Goal: Task Accomplishment & Management: Manage account settings

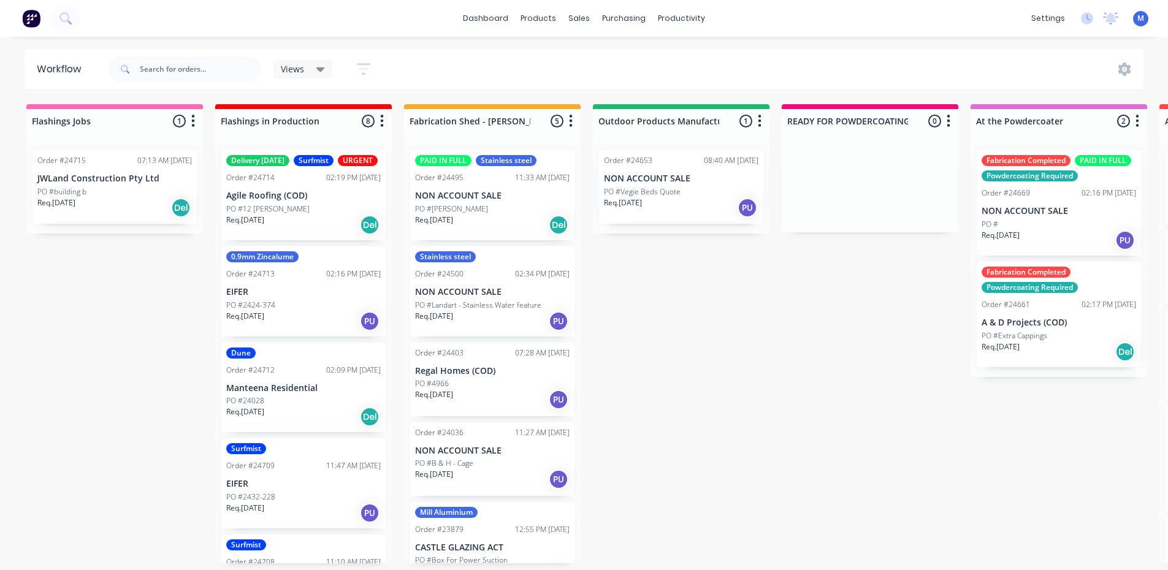
click at [303, 201] on p "Agile Roofing (COD)" at bounding box center [303, 196] width 155 height 10
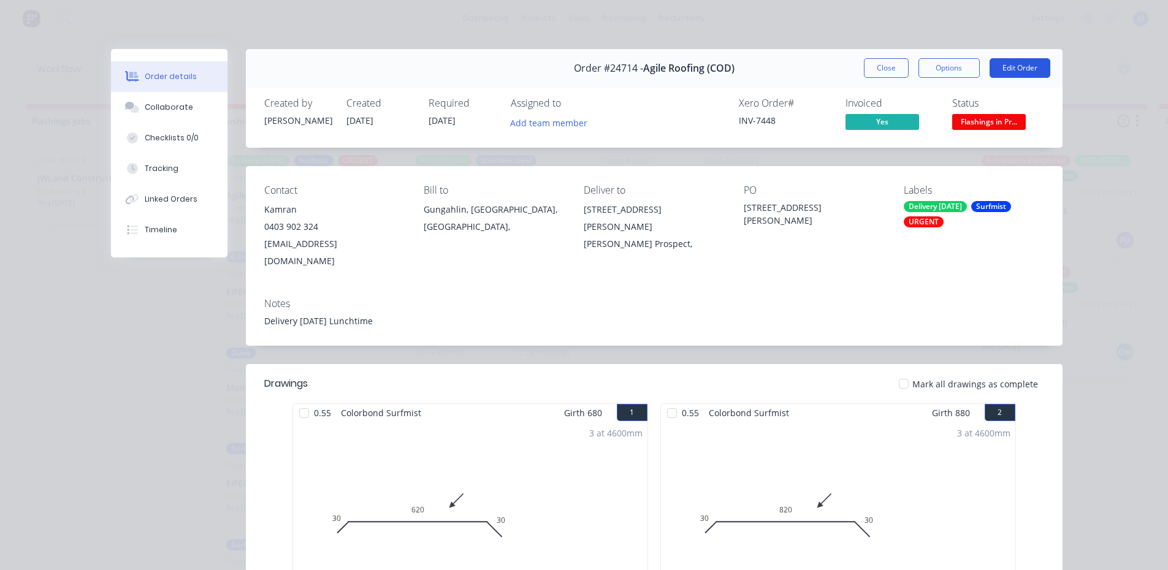
click at [1013, 66] on button "Edit Order" at bounding box center [1020, 68] width 61 height 20
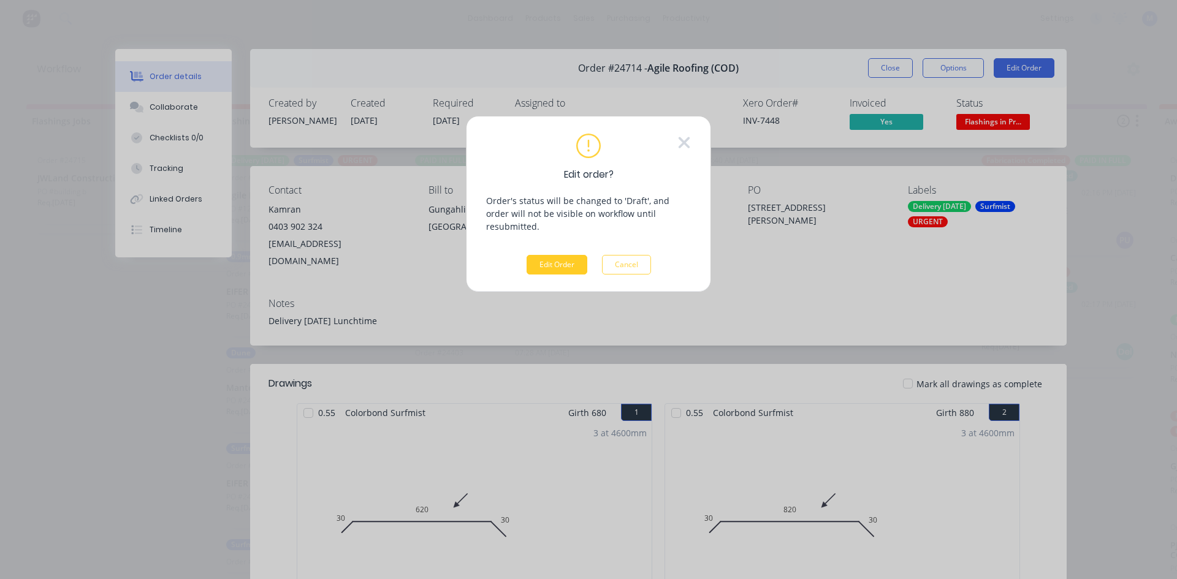
click at [562, 255] on button "Edit Order" at bounding box center [557, 265] width 61 height 20
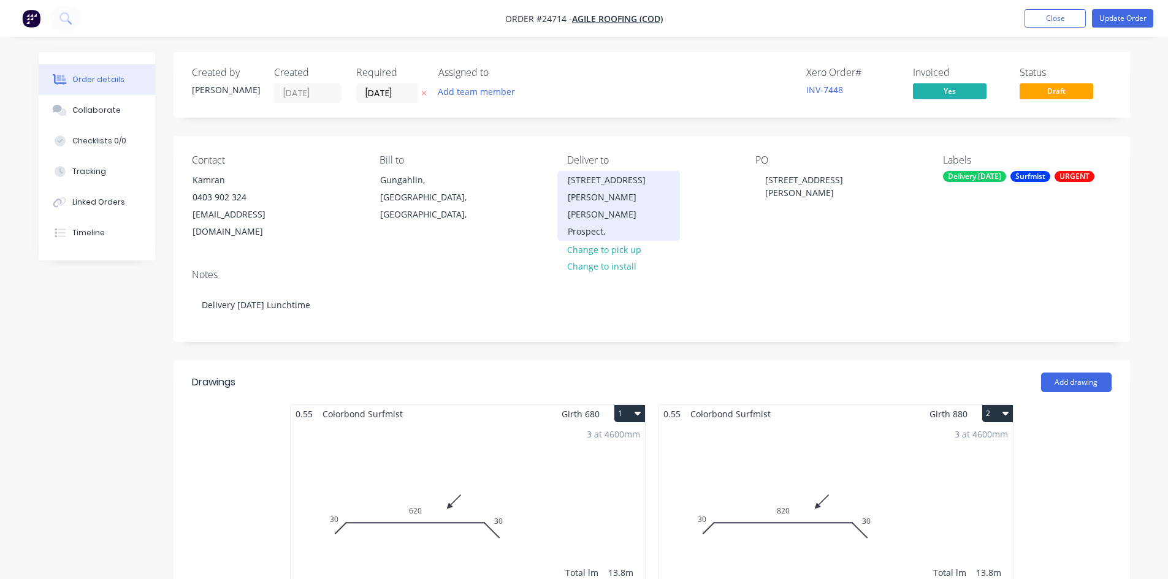
click at [579, 181] on div "12 Skuta Pl" at bounding box center [619, 189] width 102 height 34
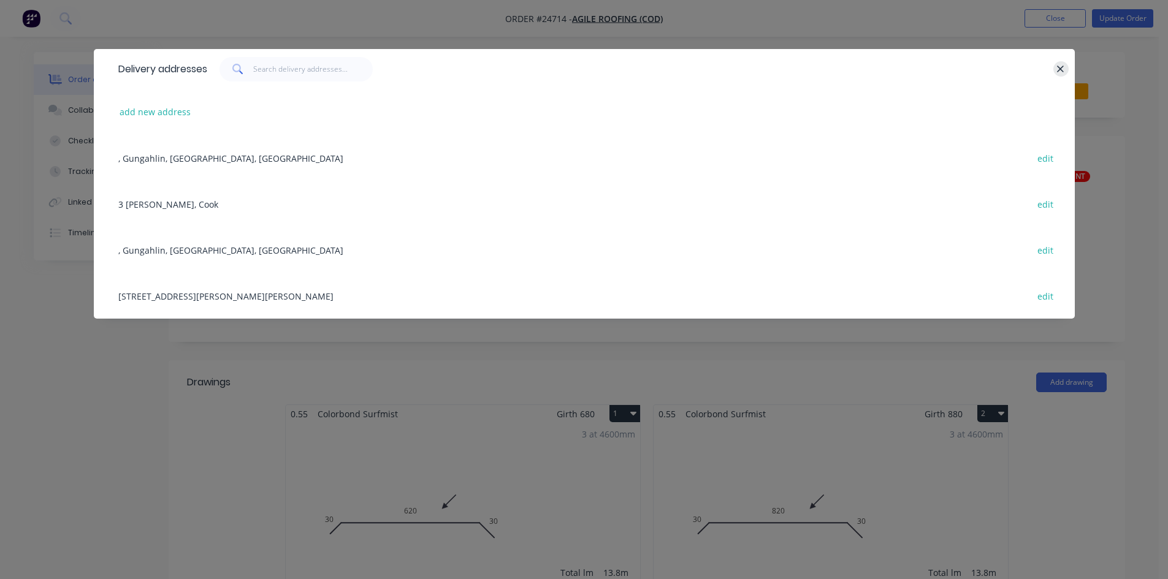
click at [1061, 69] on icon "button" at bounding box center [1061, 69] width 7 height 7
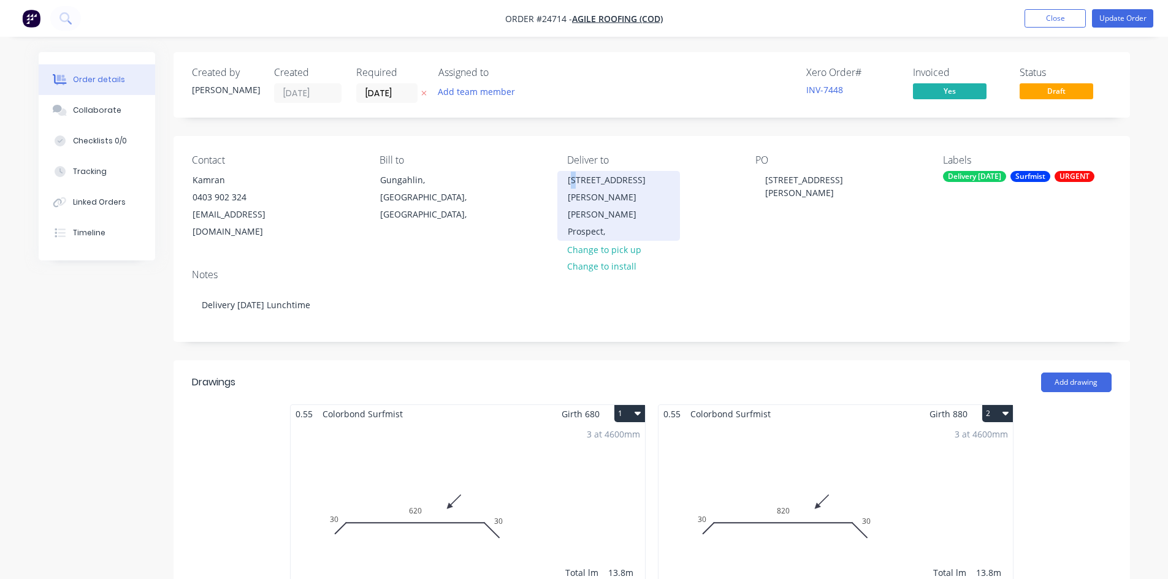
click at [571, 178] on div "12 Skuta Pl" at bounding box center [619, 189] width 102 height 34
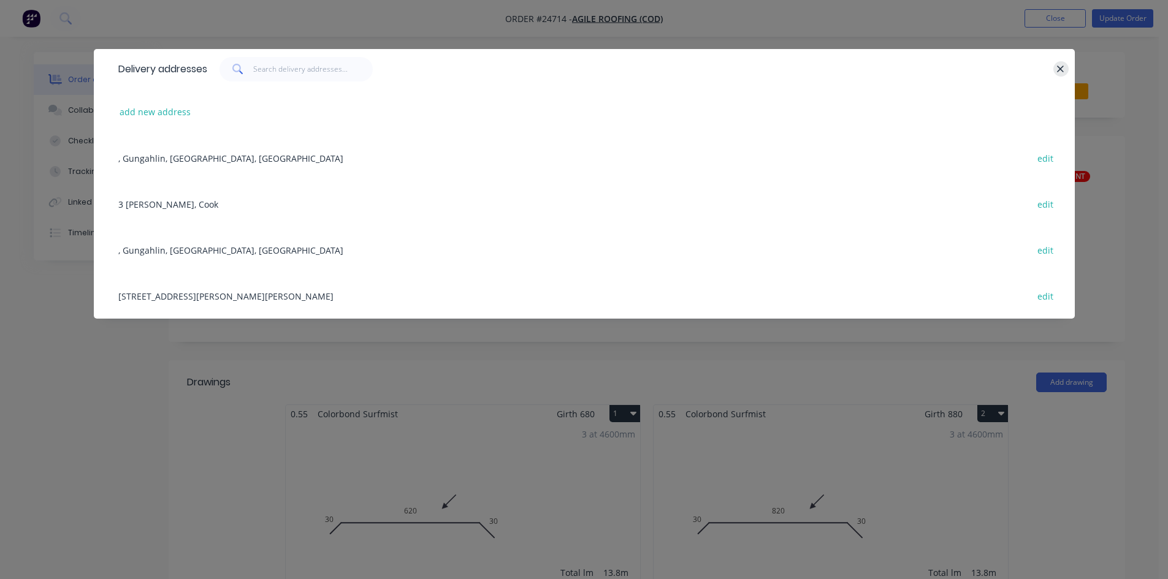
click at [1056, 66] on button "button" at bounding box center [1060, 68] width 15 height 15
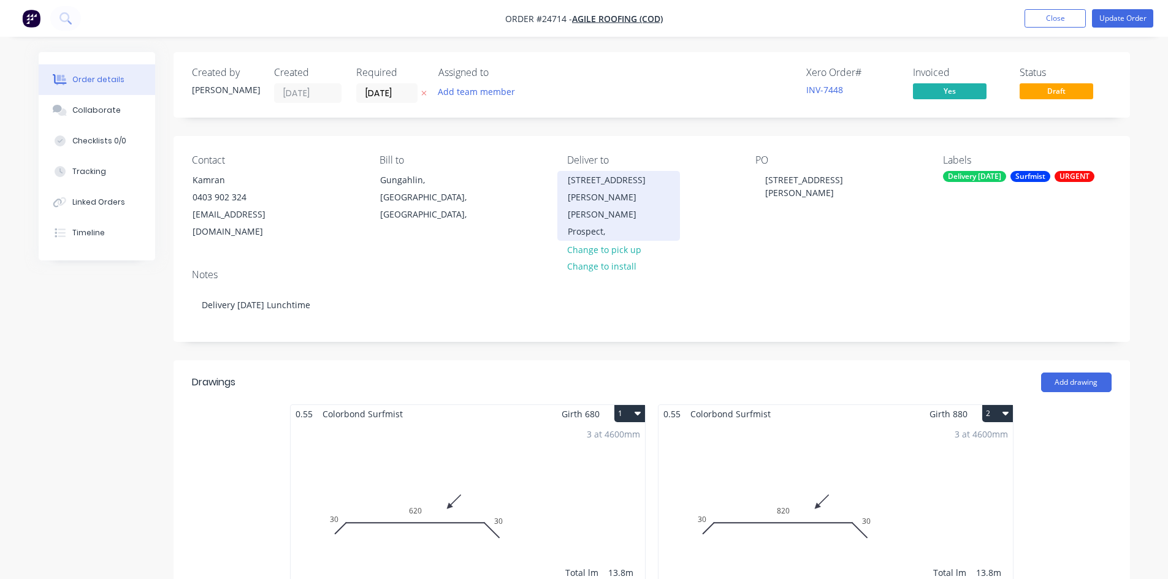
click at [631, 183] on div "12 Skuta Pl" at bounding box center [619, 189] width 102 height 34
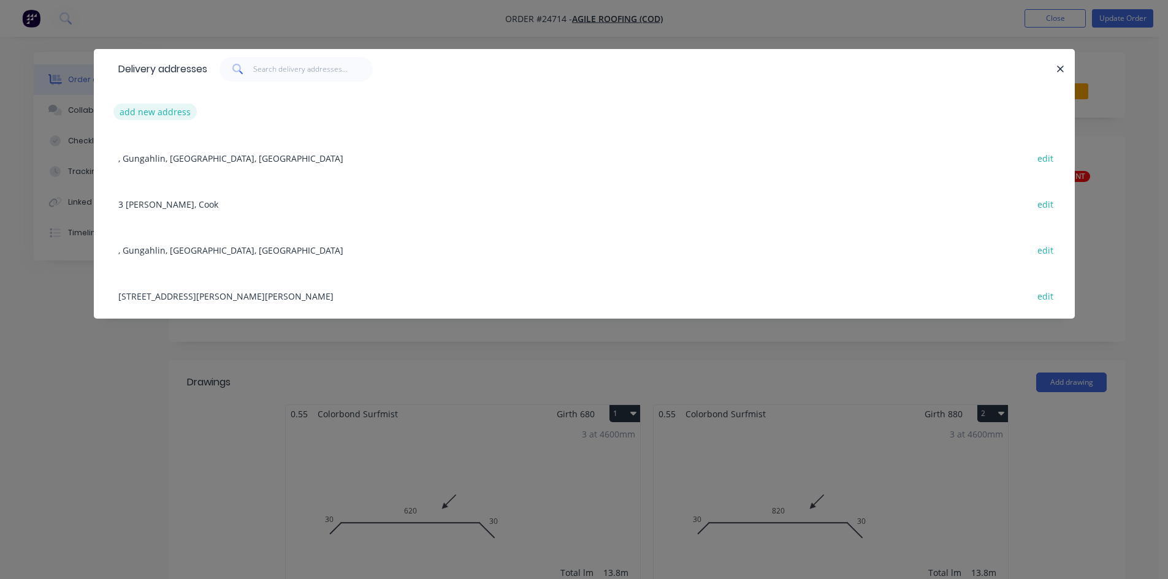
click at [164, 112] on button "add new address" at bounding box center [155, 112] width 84 height 17
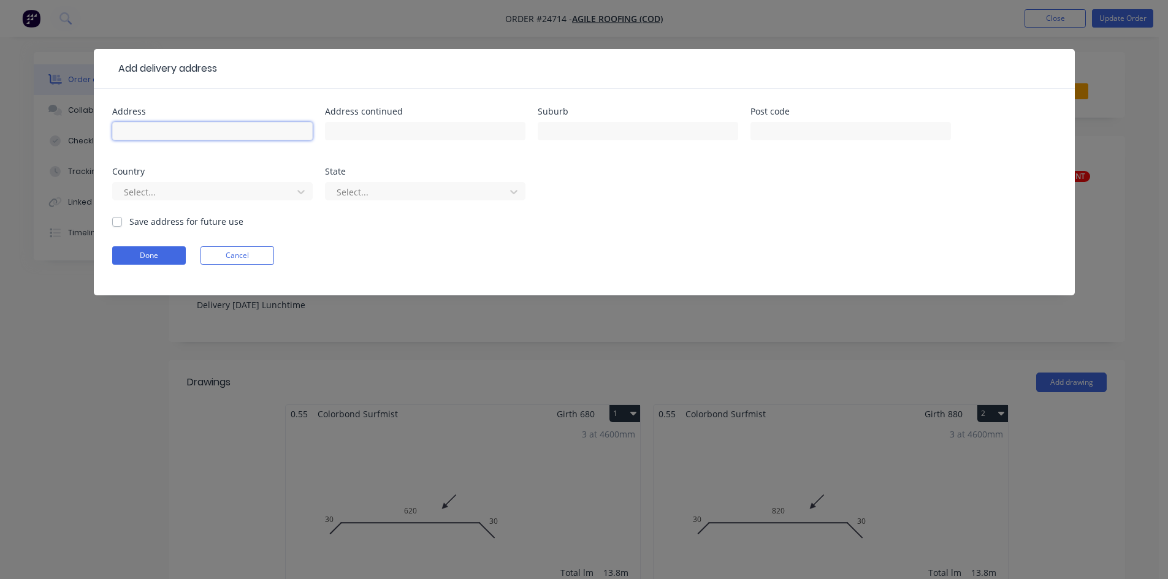
click at [226, 137] on input "text" at bounding box center [212, 131] width 200 height 18
type input "1 Skuta Pl"
drag, startPoint x: 589, startPoint y: 128, endPoint x: 597, endPoint y: 128, distance: 8.6
click at [592, 128] on input "text" at bounding box center [638, 131] width 200 height 18
type input "Denman Prospect"
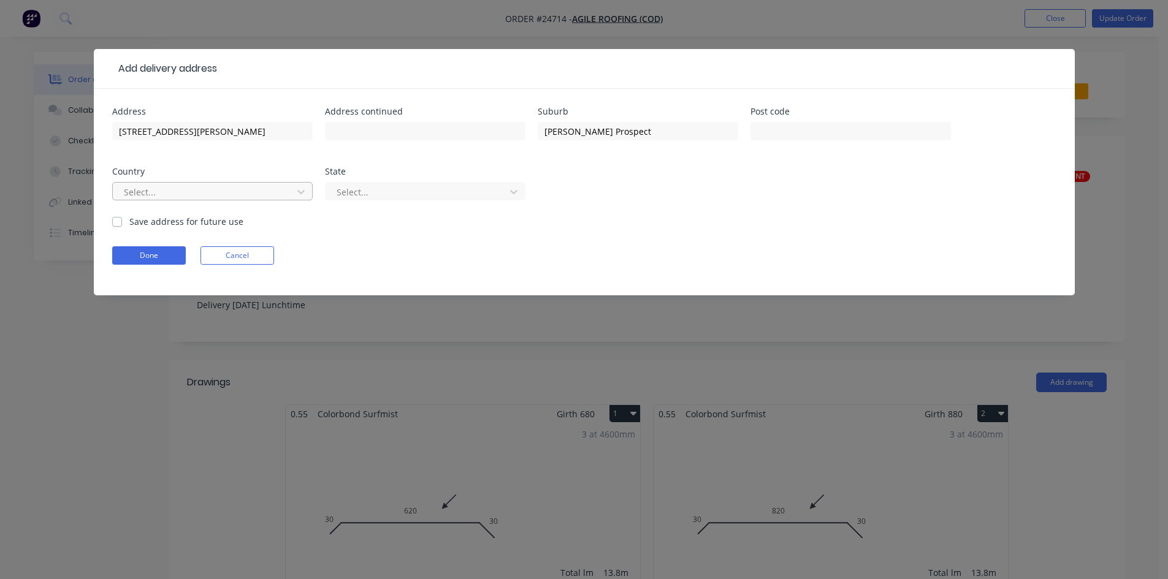
click at [220, 191] on div at bounding box center [205, 192] width 164 height 15
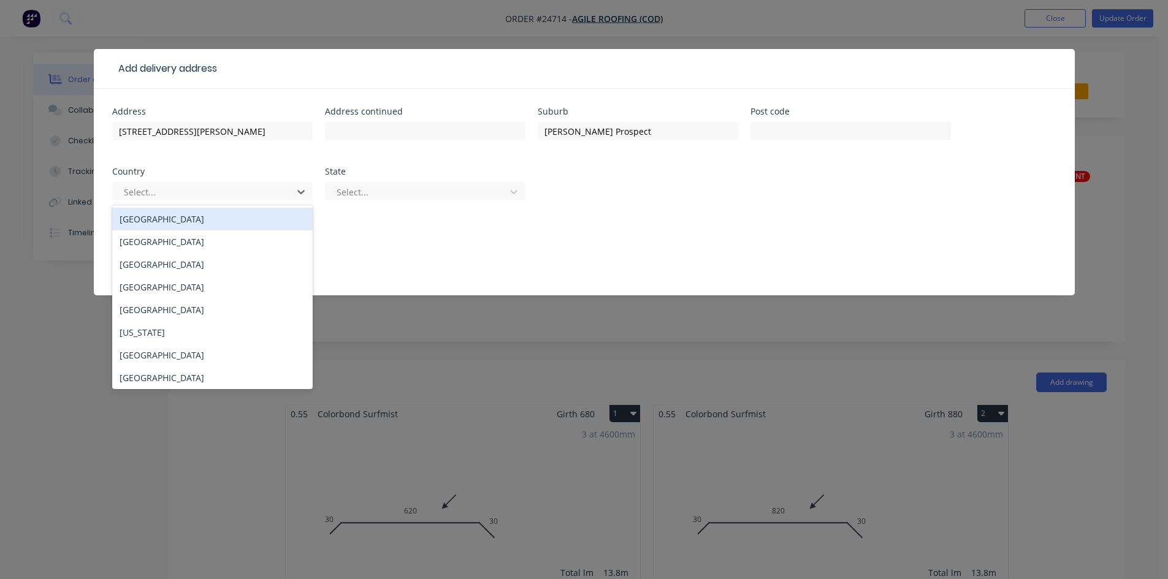
click at [231, 216] on div "Australia" at bounding box center [212, 219] width 200 height 23
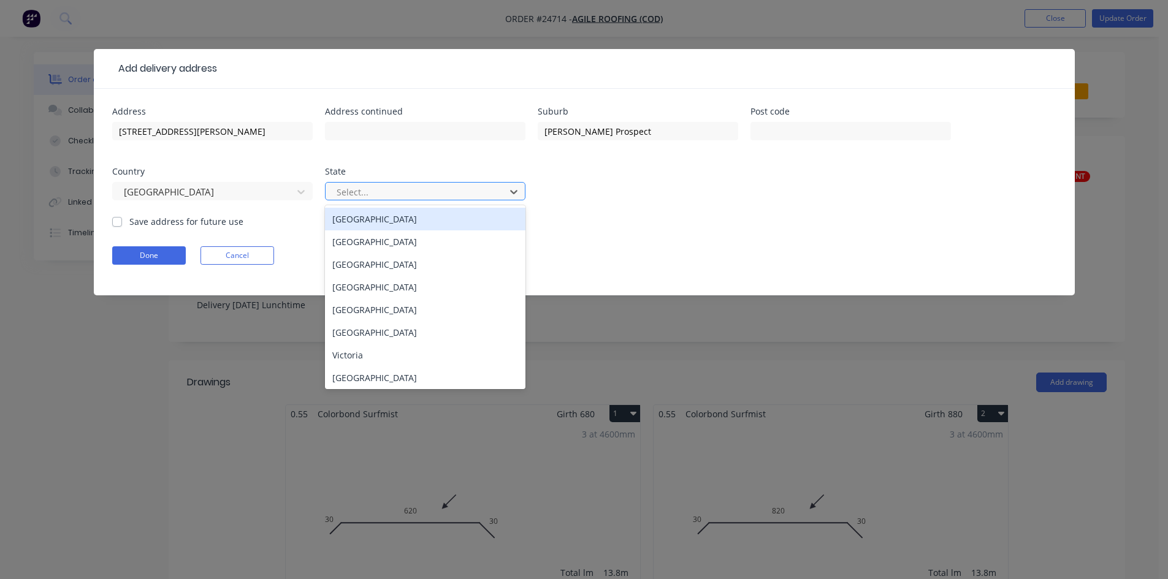
click at [489, 193] on div at bounding box center [417, 192] width 164 height 15
click at [439, 224] on div "Australian Capital Territory" at bounding box center [425, 219] width 200 height 23
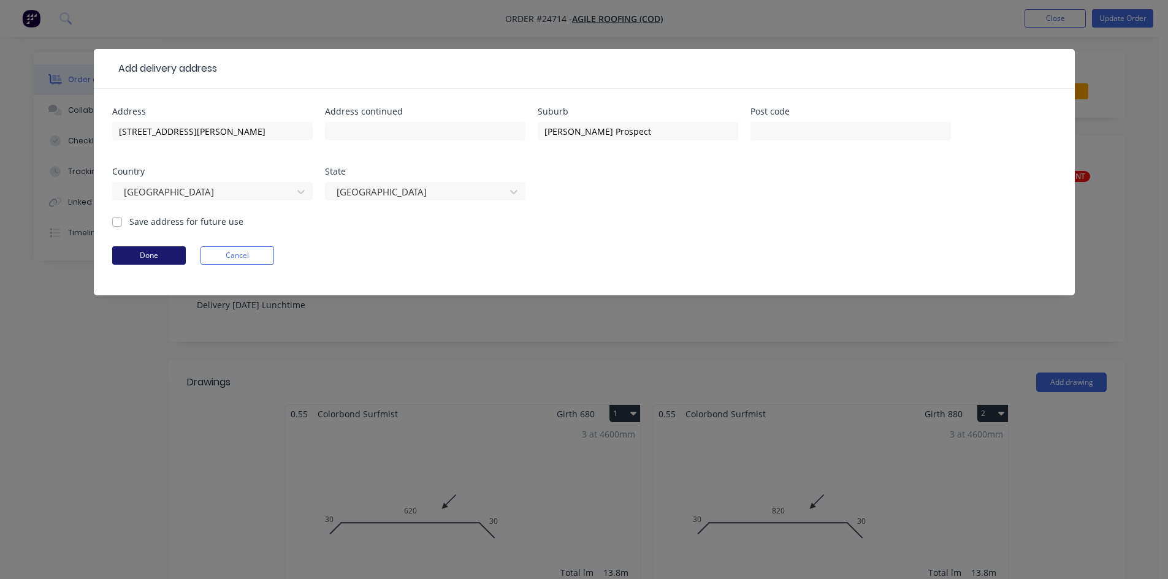
click at [162, 255] on button "Done" at bounding box center [149, 255] width 74 height 18
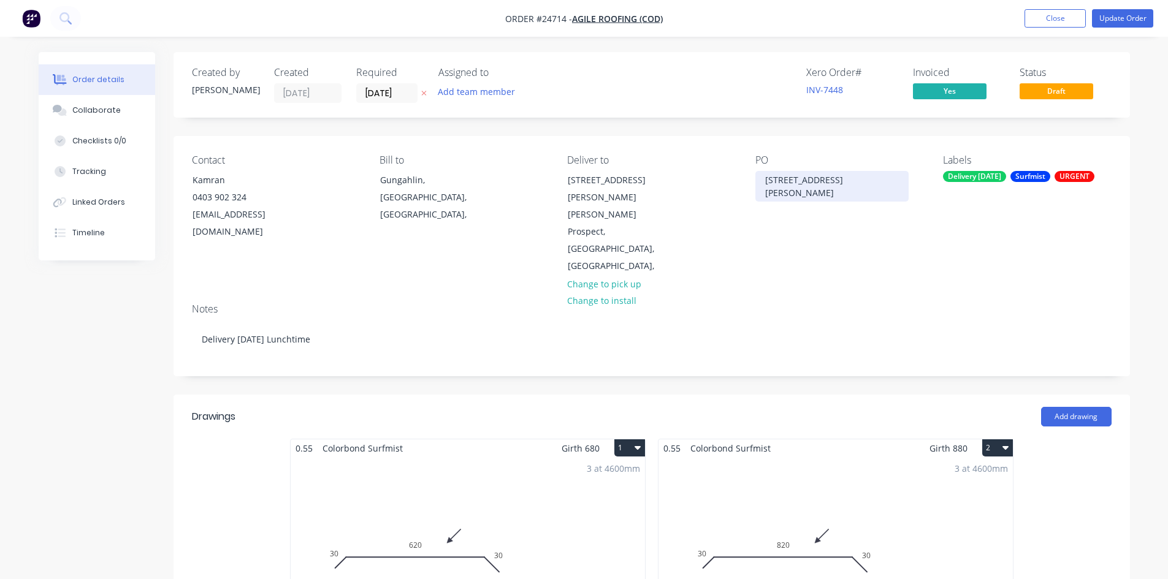
click at [768, 180] on div "12 Skuta Pl" at bounding box center [831, 186] width 153 height 31
click at [776, 180] on div "12 Skuta Pl" at bounding box center [831, 186] width 153 height 31
click at [813, 247] on div "Contact Kamran 0403 902 324 agileroofingcanberra@gmail.com Bill to Gungahlin, A…" at bounding box center [652, 215] width 956 height 158
click at [1135, 23] on button "Update Order" at bounding box center [1122, 18] width 61 height 18
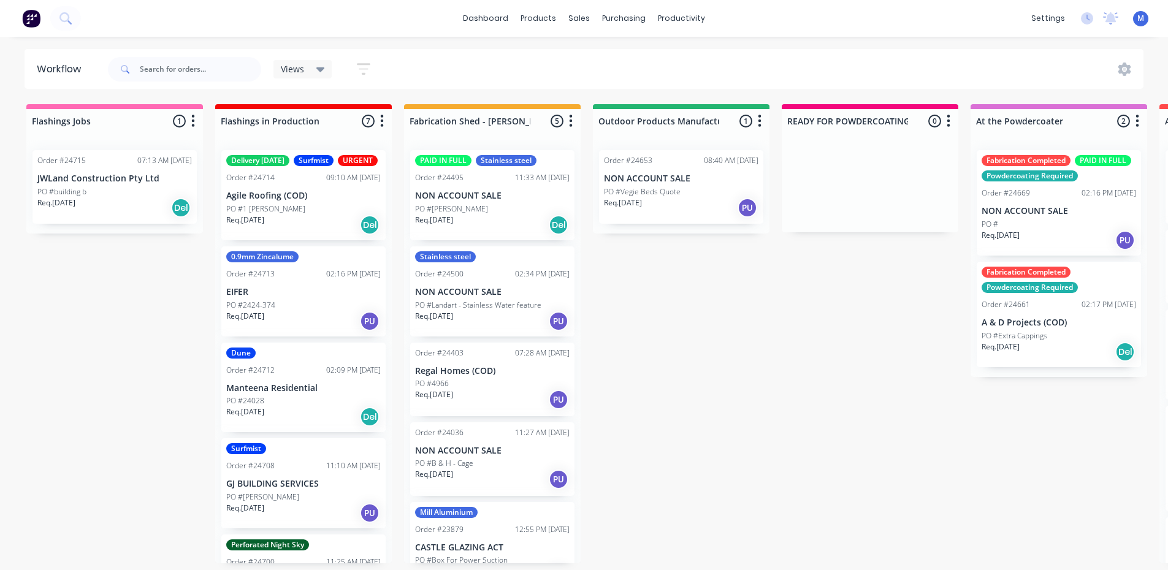
click at [297, 314] on div "0.9mm Zincalume Order #24713 02:16 PM 22/08/25 EIFER PO #2424-374 Req. 22/08/25…" at bounding box center [303, 291] width 164 height 90
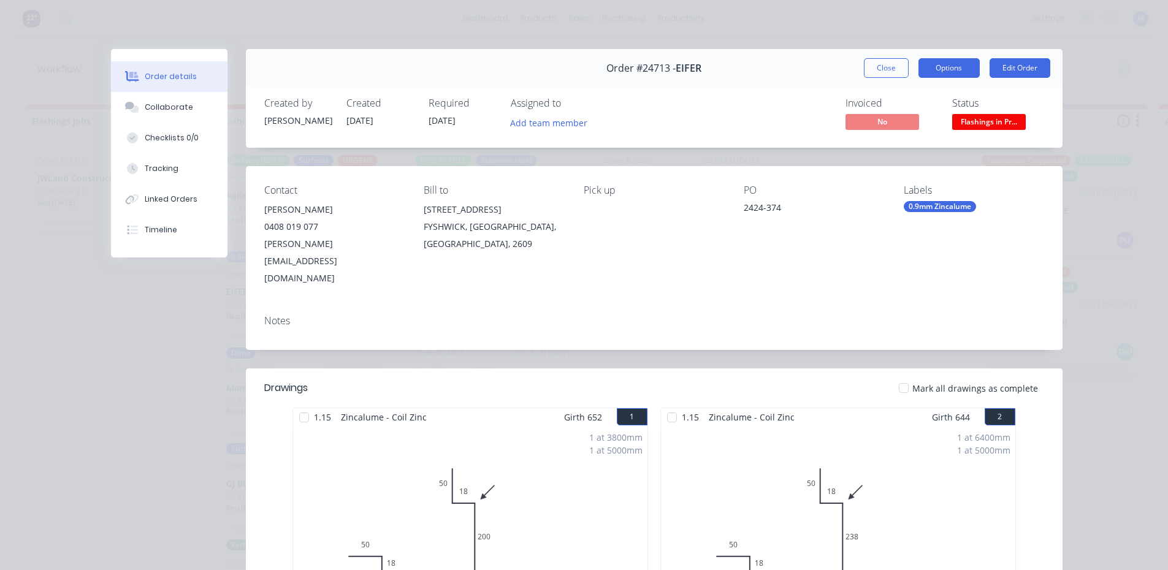
click at [934, 67] on button "Options" at bounding box center [948, 68] width 61 height 20
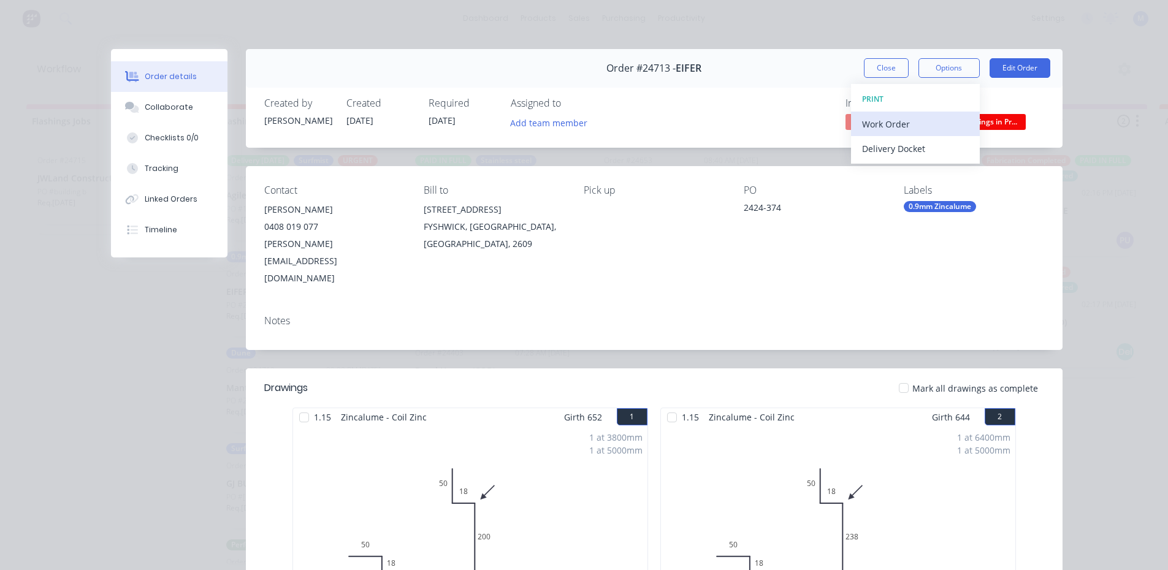
click at [898, 119] on div "Work Order" at bounding box center [915, 124] width 107 height 18
click at [904, 148] on div "Standard" at bounding box center [915, 149] width 107 height 18
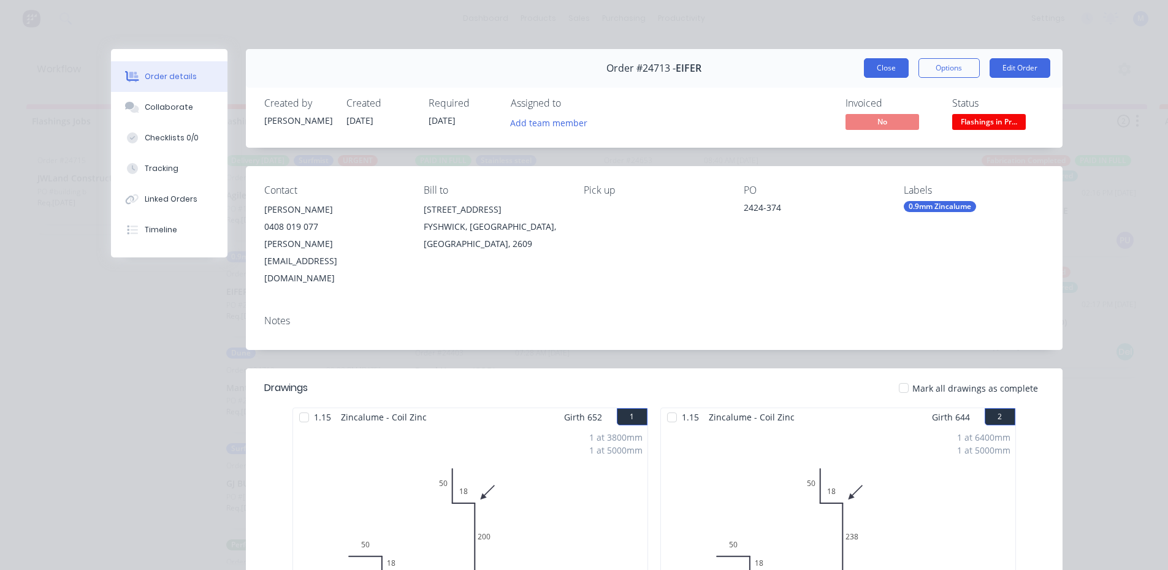
click at [881, 70] on button "Close" at bounding box center [886, 68] width 45 height 20
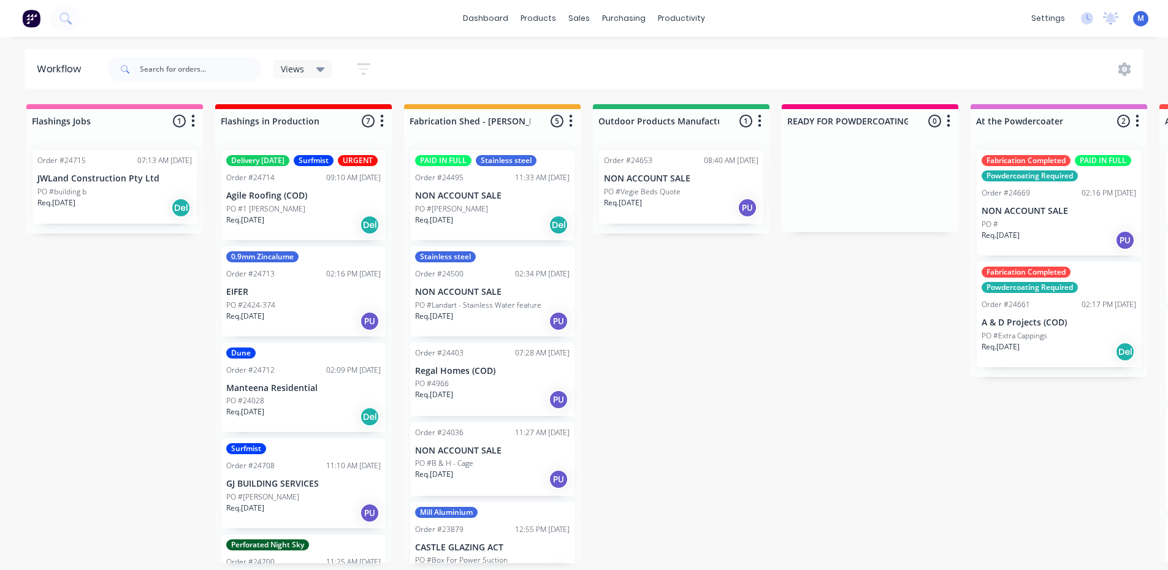
click at [93, 196] on div "PO #building b" at bounding box center [114, 191] width 155 height 11
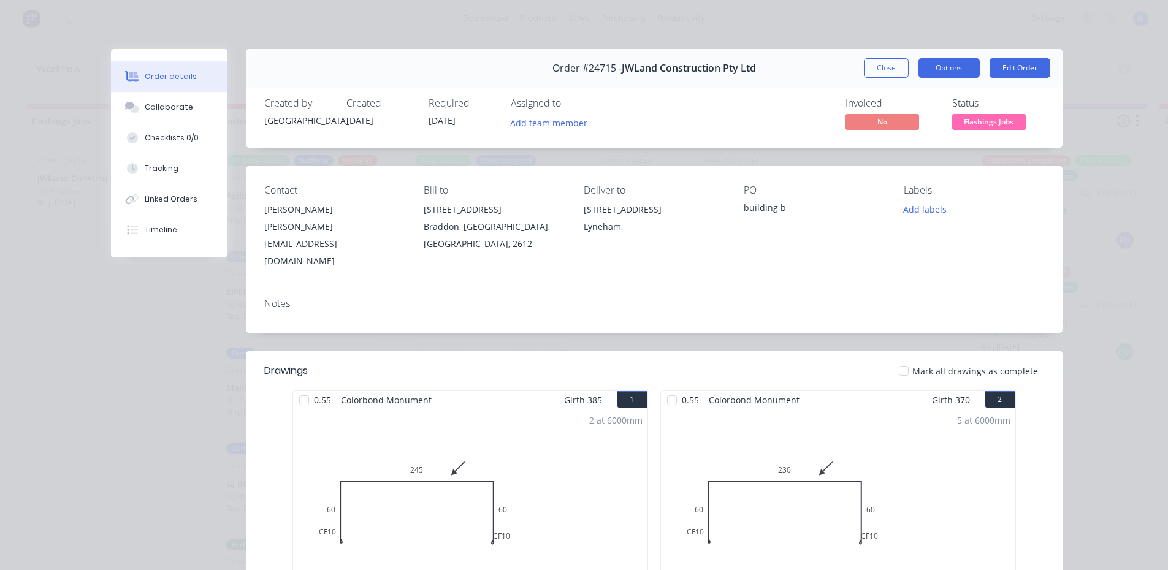
click at [963, 70] on button "Options" at bounding box center [948, 68] width 61 height 20
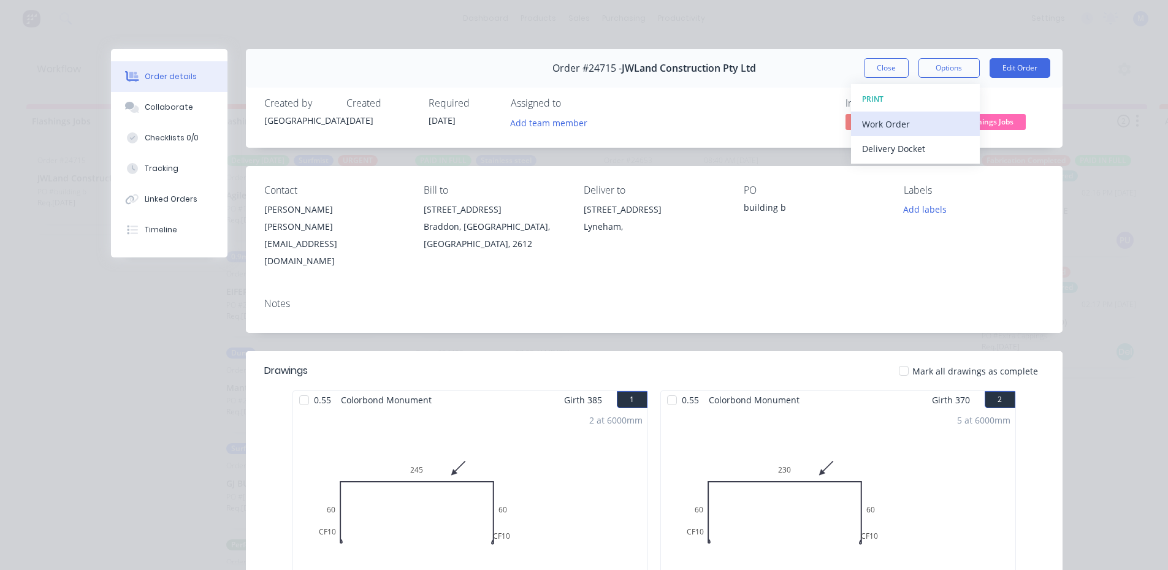
click at [933, 118] on div "Work Order" at bounding box center [915, 124] width 107 height 18
click at [915, 146] on div "Standard" at bounding box center [915, 149] width 107 height 18
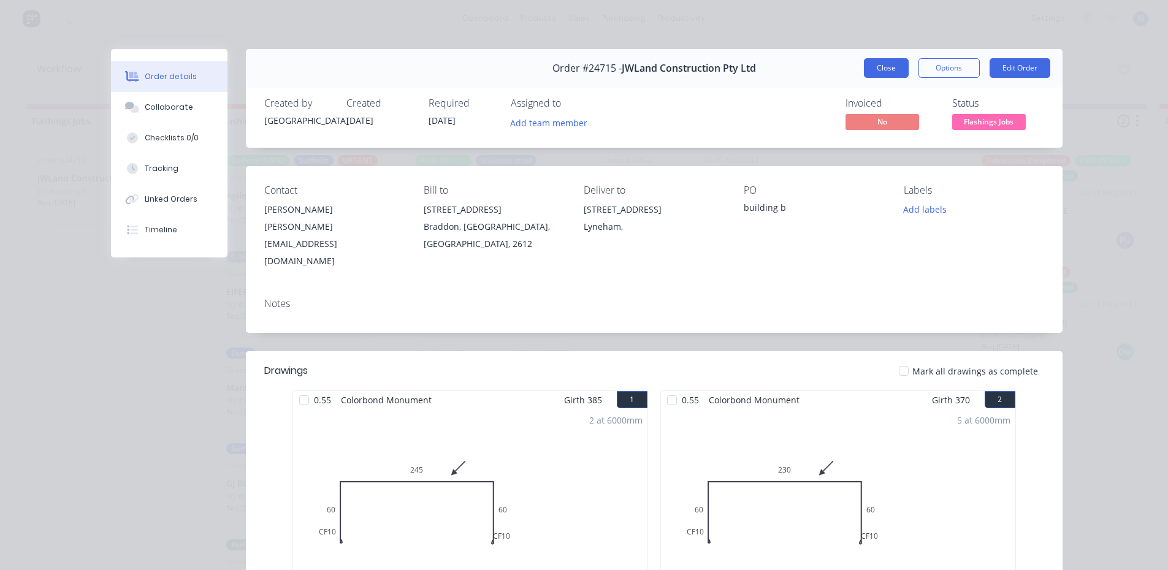
click at [887, 67] on button "Close" at bounding box center [886, 68] width 45 height 20
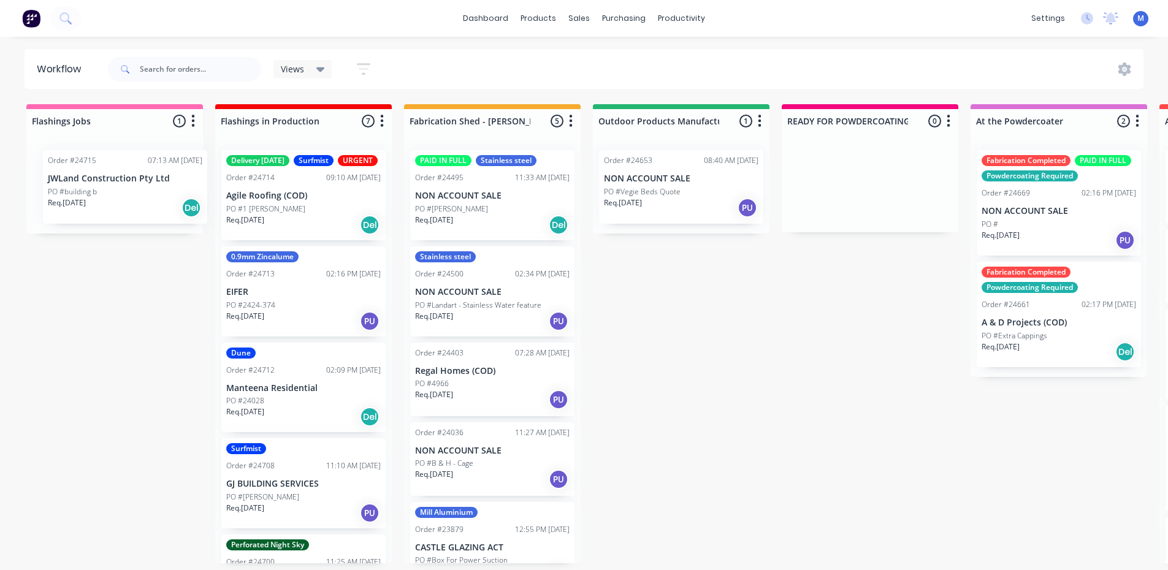
drag, startPoint x: 287, startPoint y: 215, endPoint x: 297, endPoint y: 215, distance: 10.4
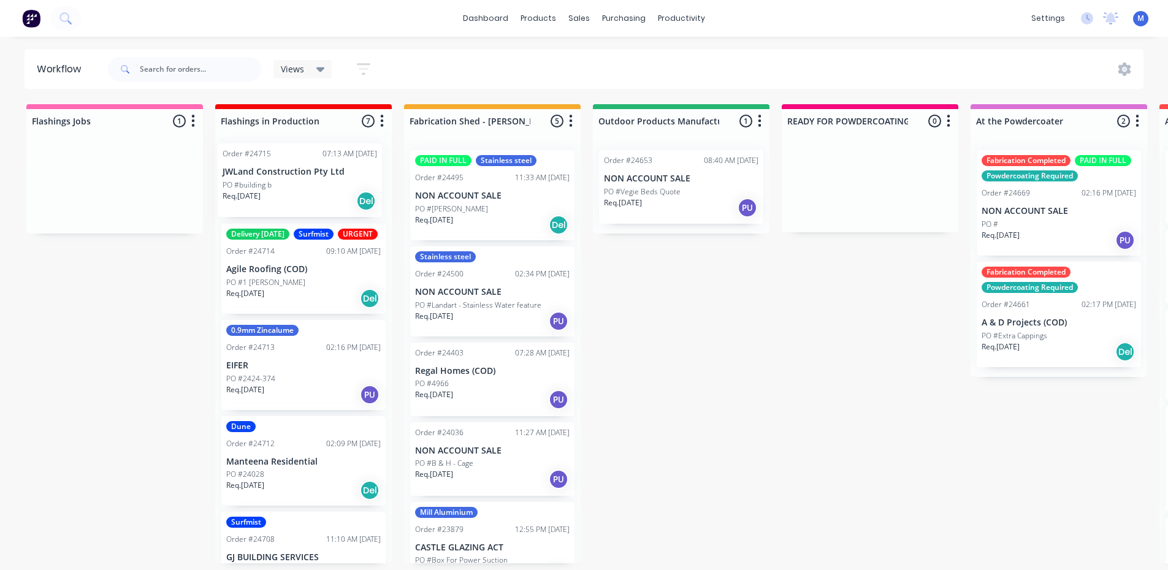
drag, startPoint x: 104, startPoint y: 196, endPoint x: 300, endPoint y: 188, distance: 197.0
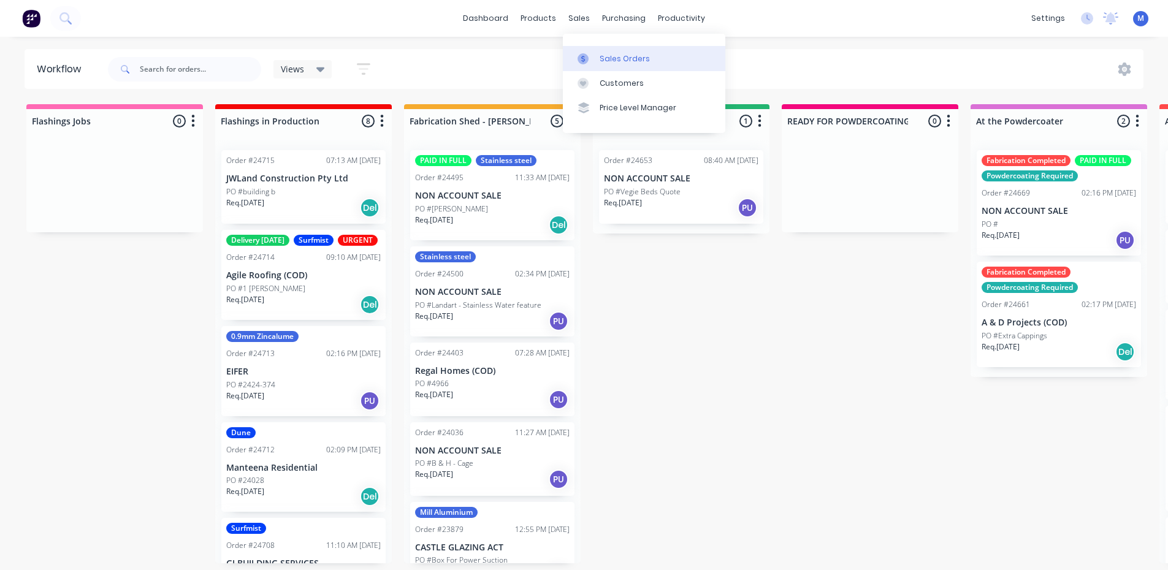
click at [615, 55] on div "Sales Orders" at bounding box center [625, 58] width 50 height 11
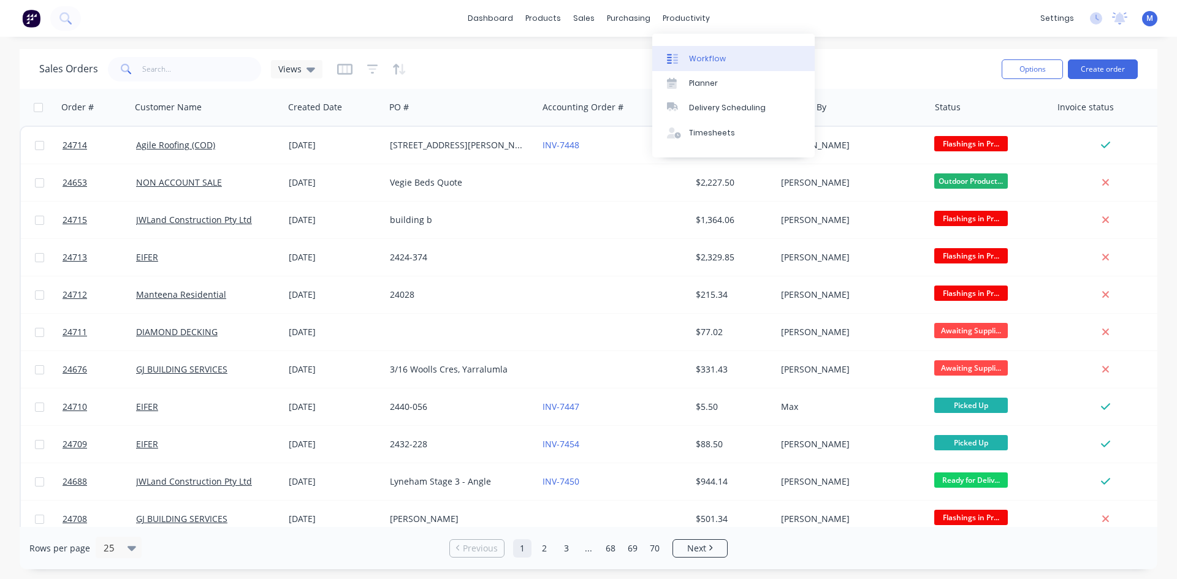
click at [704, 50] on link "Workflow" at bounding box center [733, 58] width 162 height 25
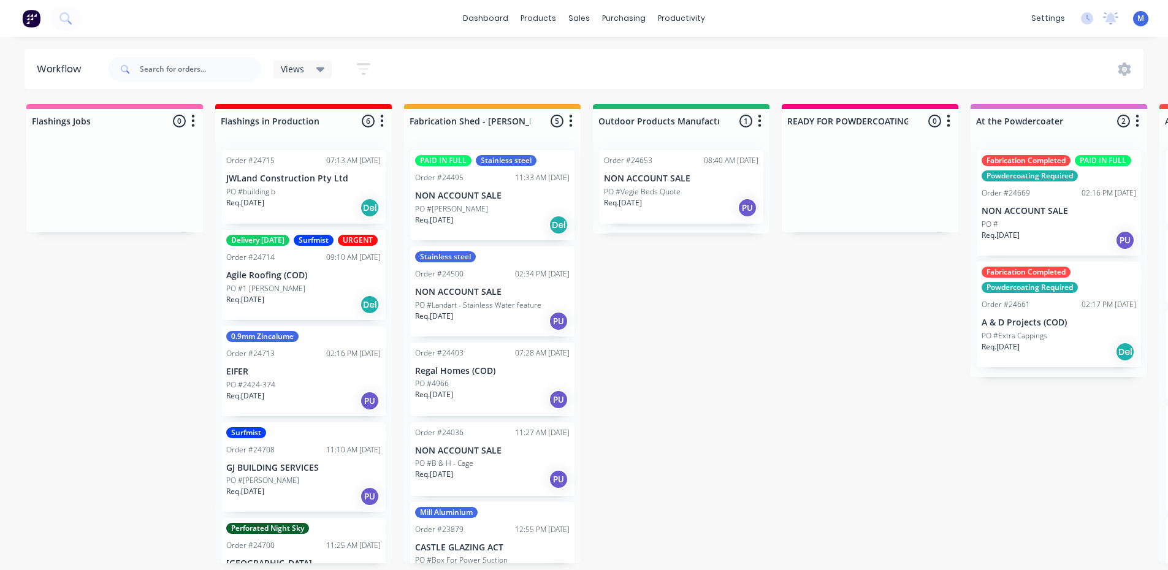
click at [658, 204] on div "Req. 15/08/25 PU" at bounding box center [681, 207] width 155 height 21
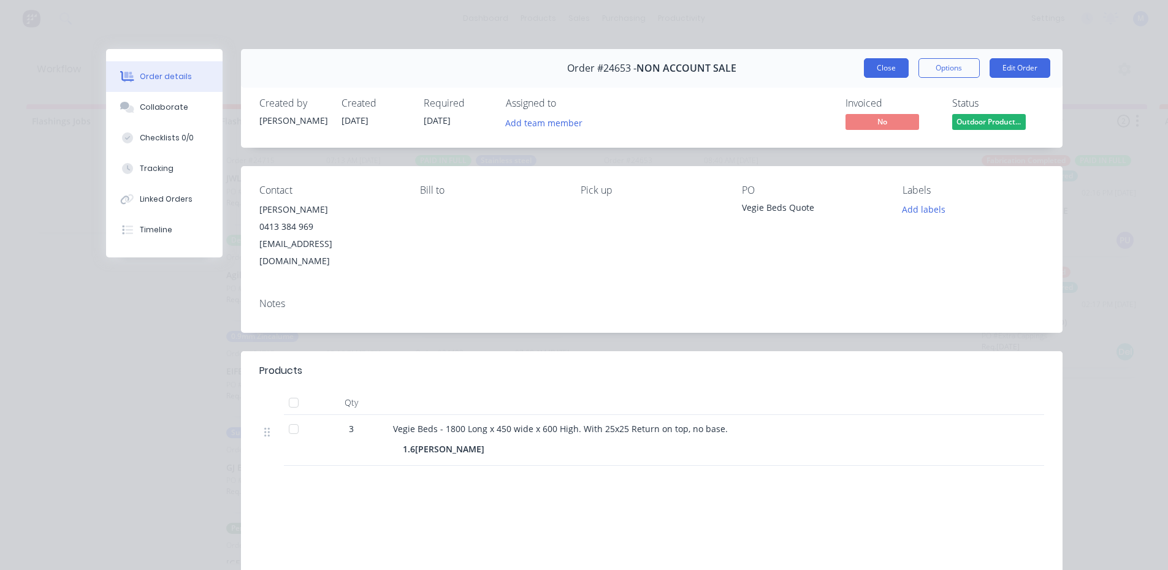
click at [884, 66] on button "Close" at bounding box center [886, 68] width 45 height 20
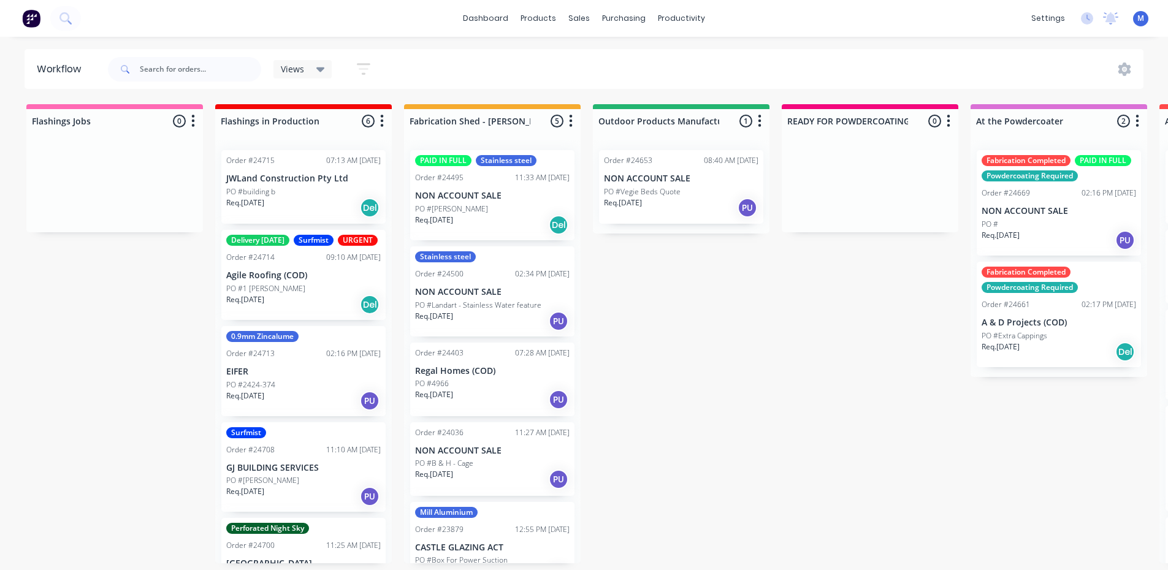
click at [519, 221] on div "Req. 30/07/25 Del" at bounding box center [492, 225] width 155 height 21
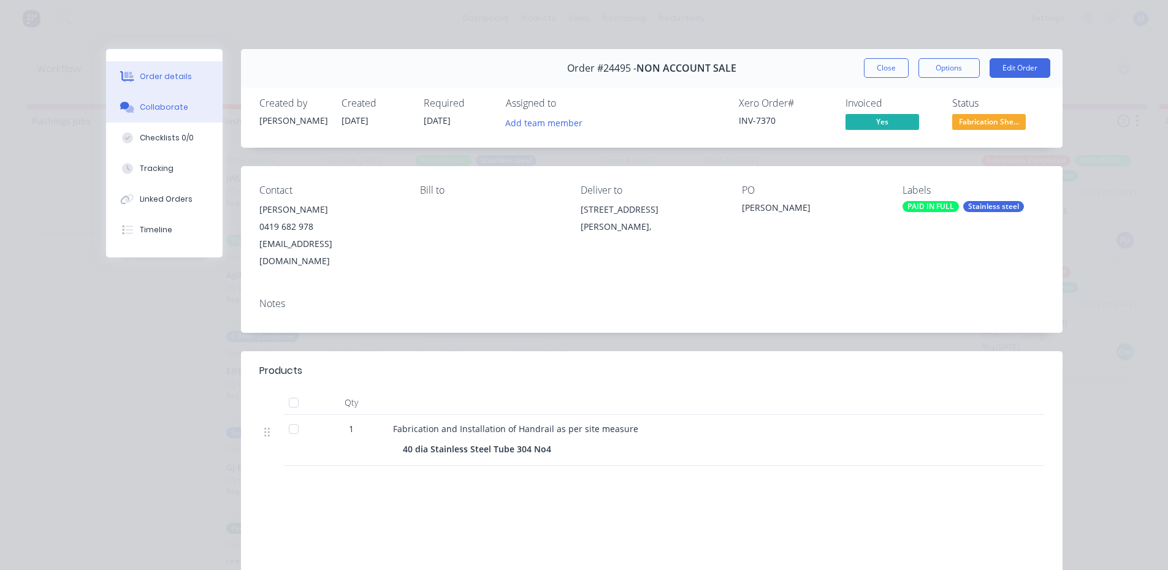
click at [181, 107] on button "Collaborate" at bounding box center [164, 107] width 116 height 31
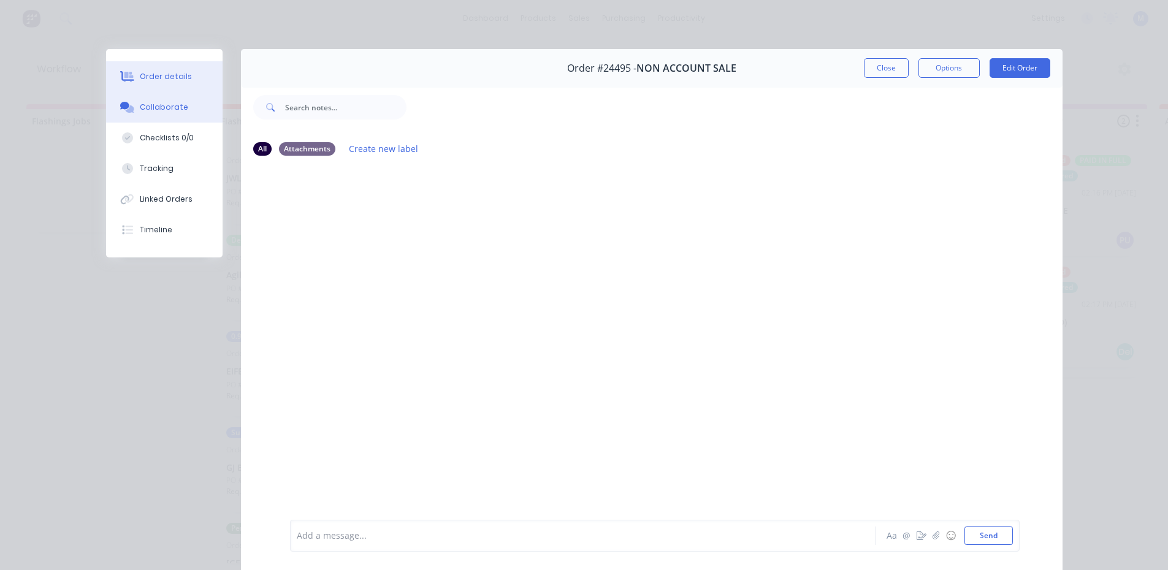
click at [174, 69] on button "Order details" at bounding box center [164, 76] width 116 height 31
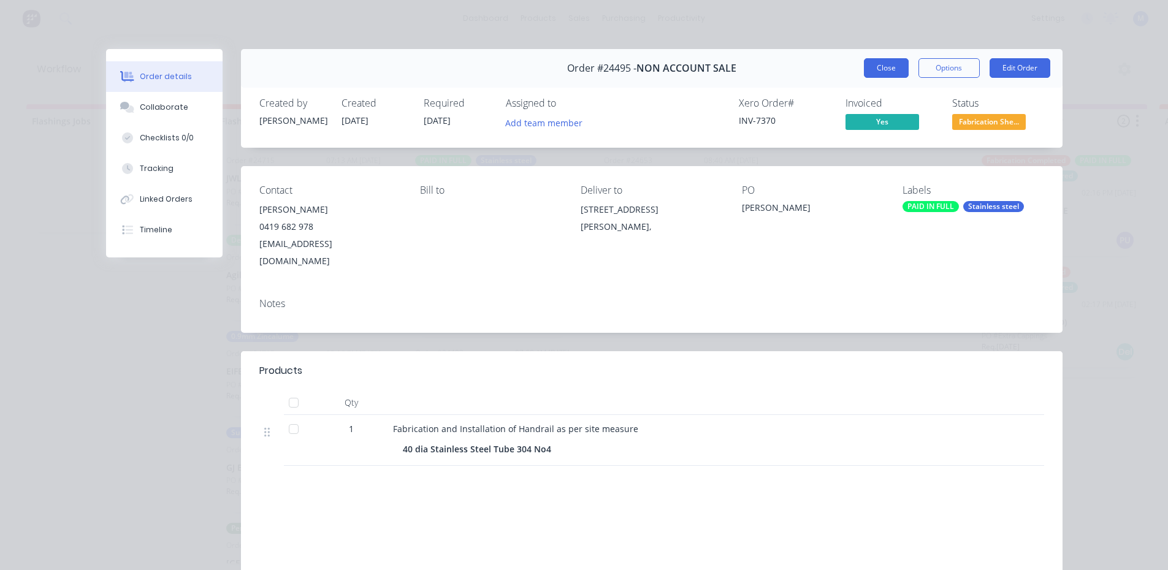
click at [884, 69] on button "Close" at bounding box center [886, 68] width 45 height 20
